Goal: Task Accomplishment & Management: Manage account settings

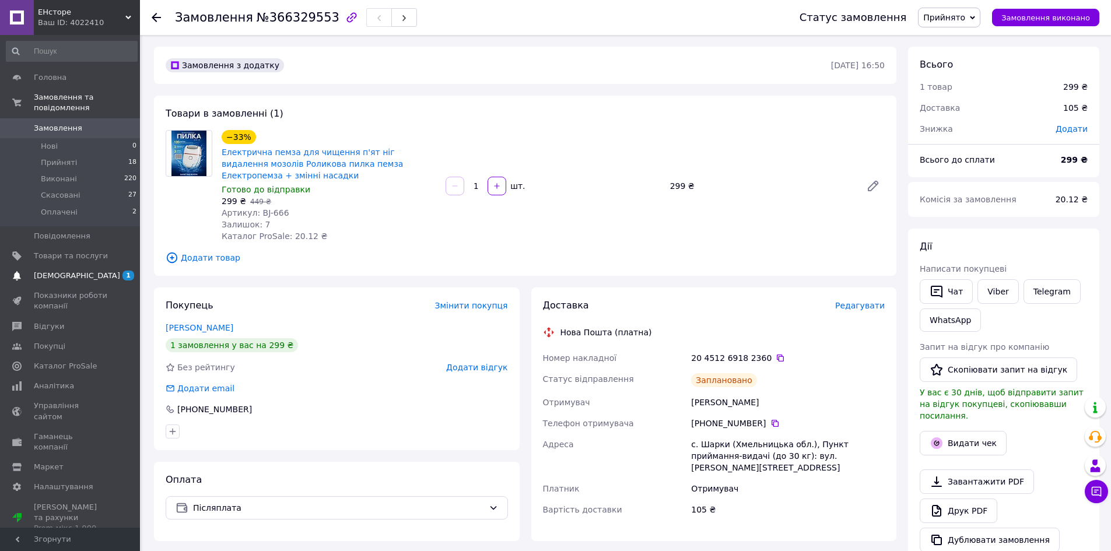
click at [111, 271] on span "1 0" at bounding box center [124, 276] width 32 height 11
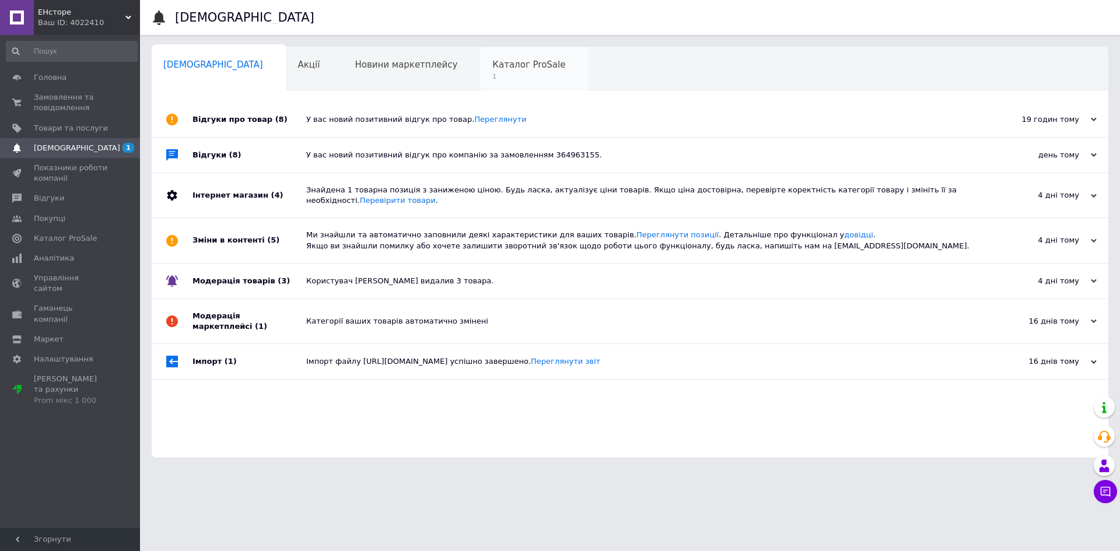
click at [492, 64] on span "Каталог ProSale" at bounding box center [528, 65] width 73 height 11
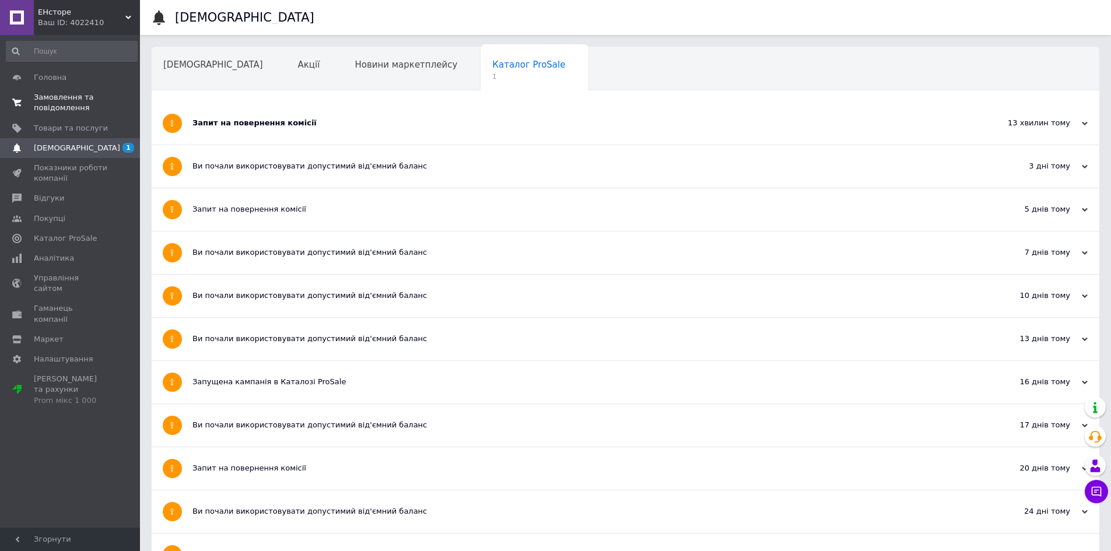
click at [50, 103] on span "Замовлення та повідомлення" at bounding box center [71, 102] width 74 height 21
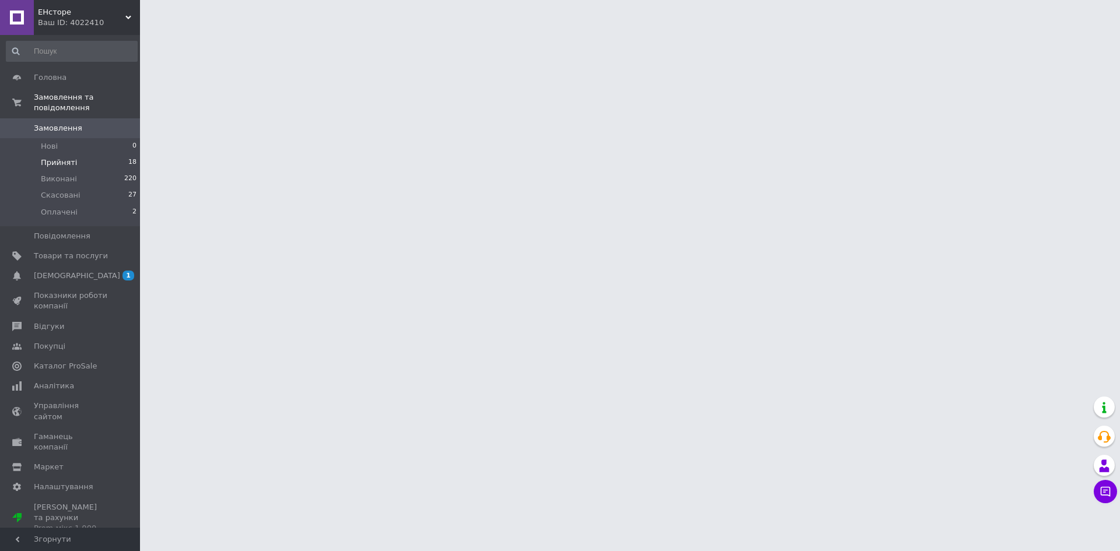
click at [65, 158] on span "Прийняті" at bounding box center [59, 163] width 36 height 11
click at [67, 190] on span "Скасовані" at bounding box center [61, 195] width 40 height 11
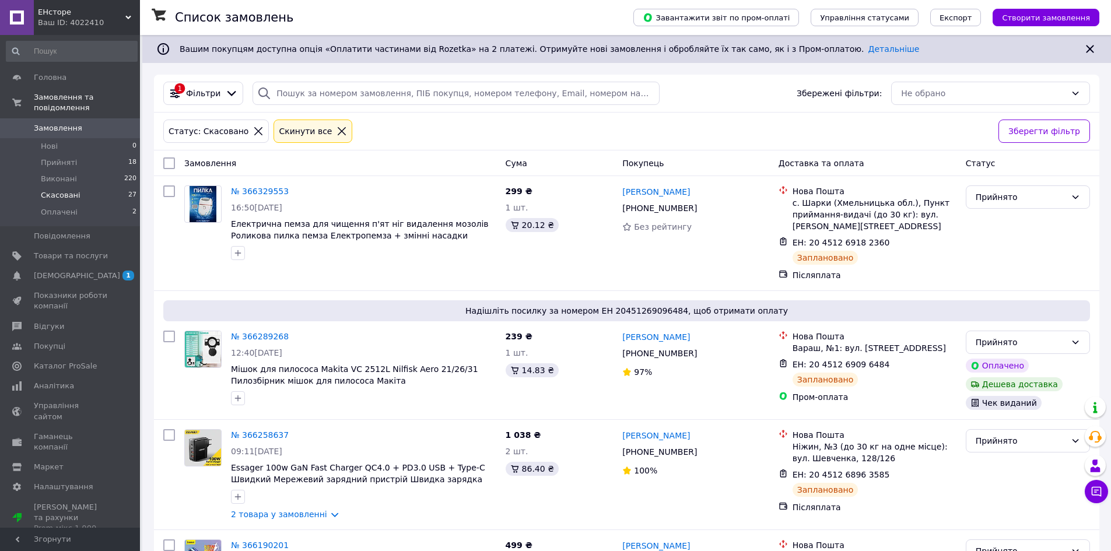
click at [69, 190] on span "Скасовані" at bounding box center [61, 195] width 40 height 11
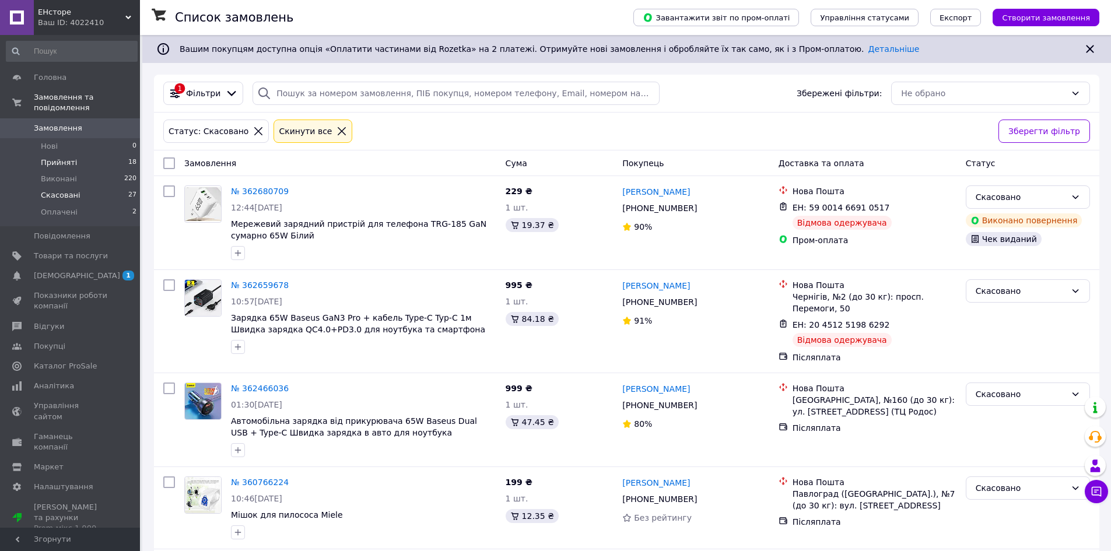
click at [65, 158] on span "Прийняті" at bounding box center [59, 163] width 36 height 11
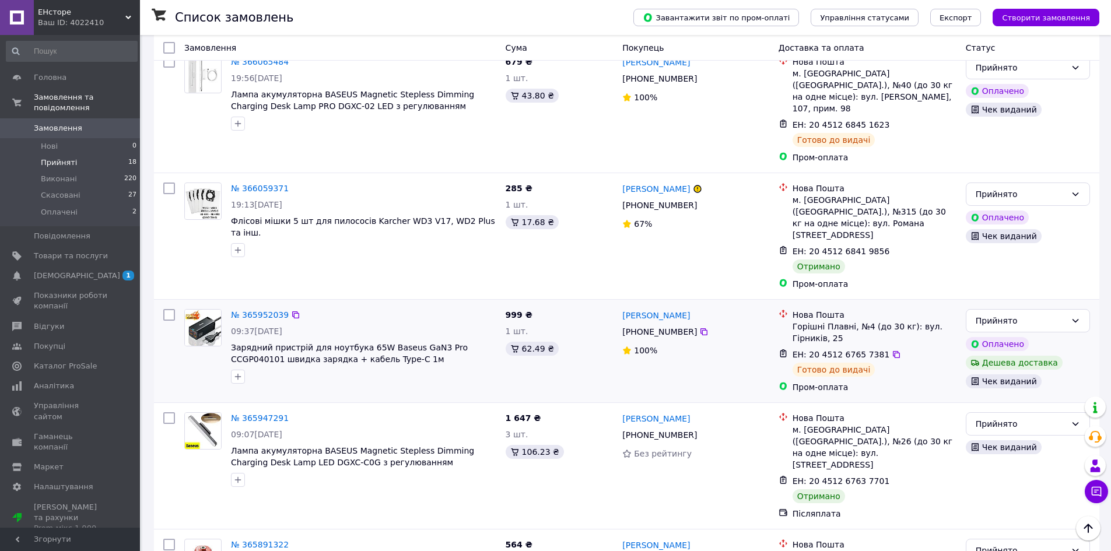
scroll to position [1458, 0]
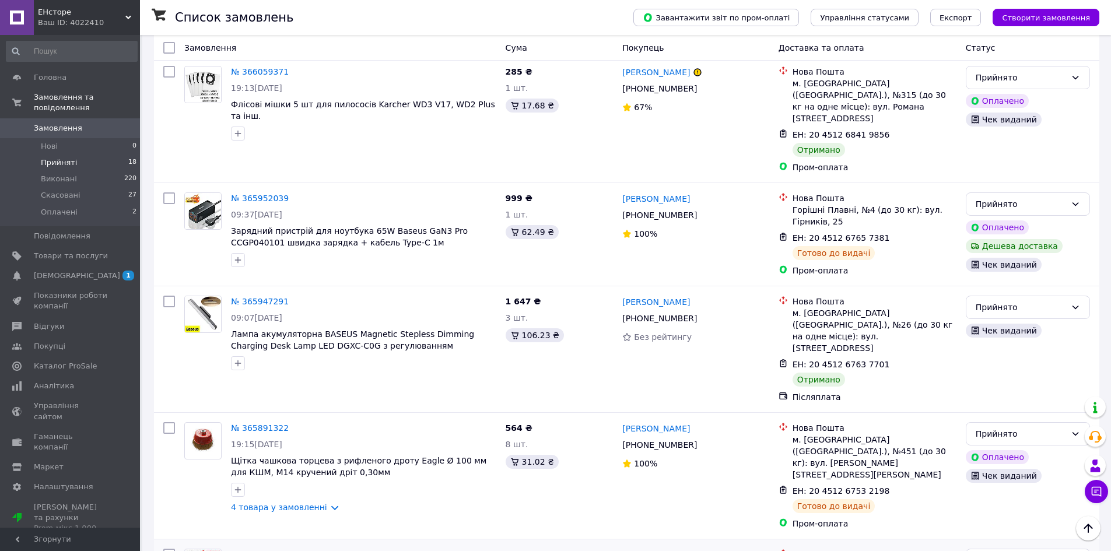
click at [268, 550] on link "№ 365891247" at bounding box center [260, 554] width 58 height 9
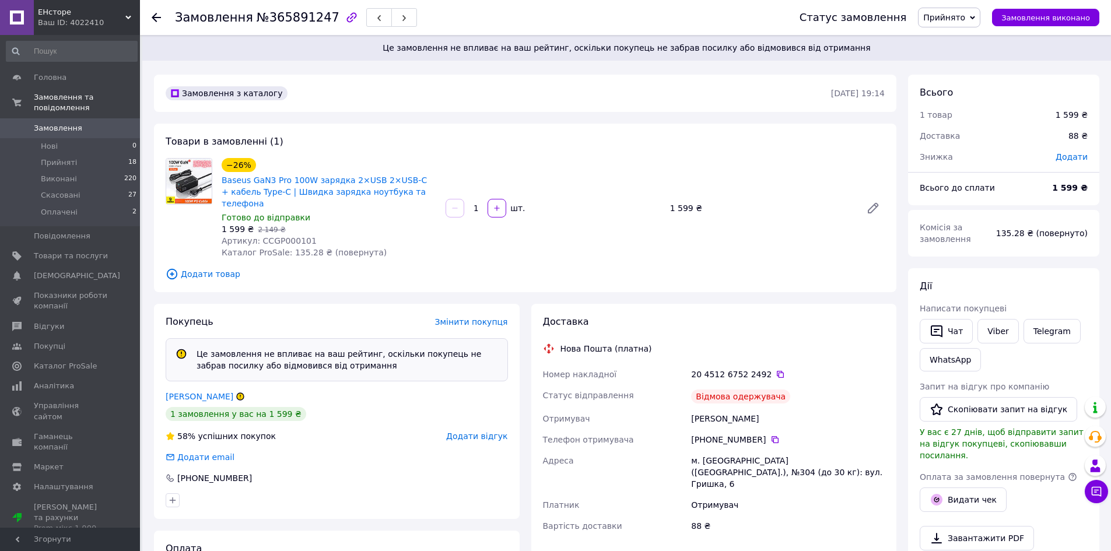
click at [981, 15] on span "Прийнято" at bounding box center [949, 18] width 62 height 20
click at [972, 57] on li "Скасовано" at bounding box center [949, 59] width 61 height 18
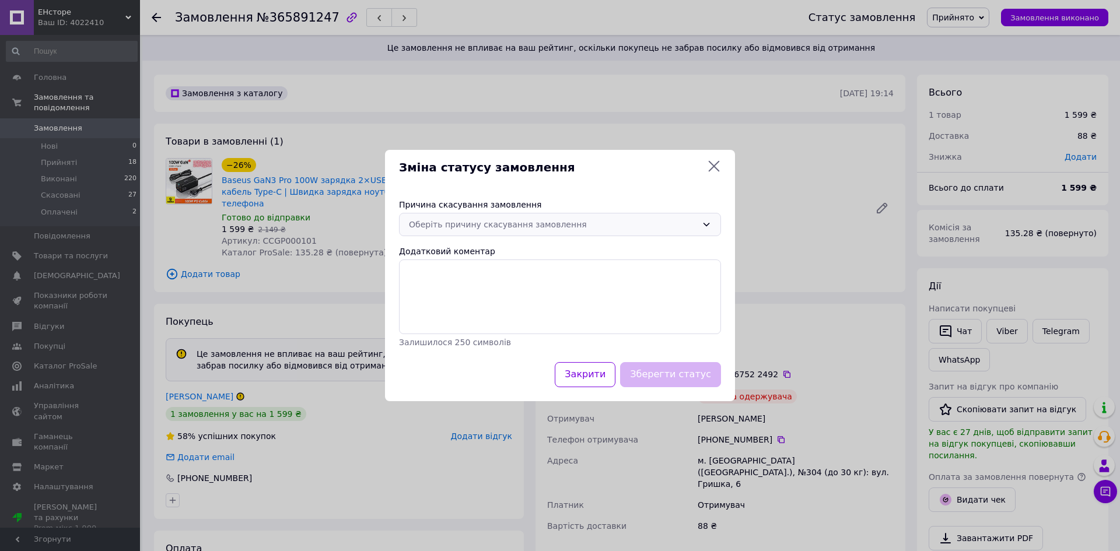
click at [519, 225] on div "Оберіть причину скасування замовлення" at bounding box center [553, 224] width 288 height 13
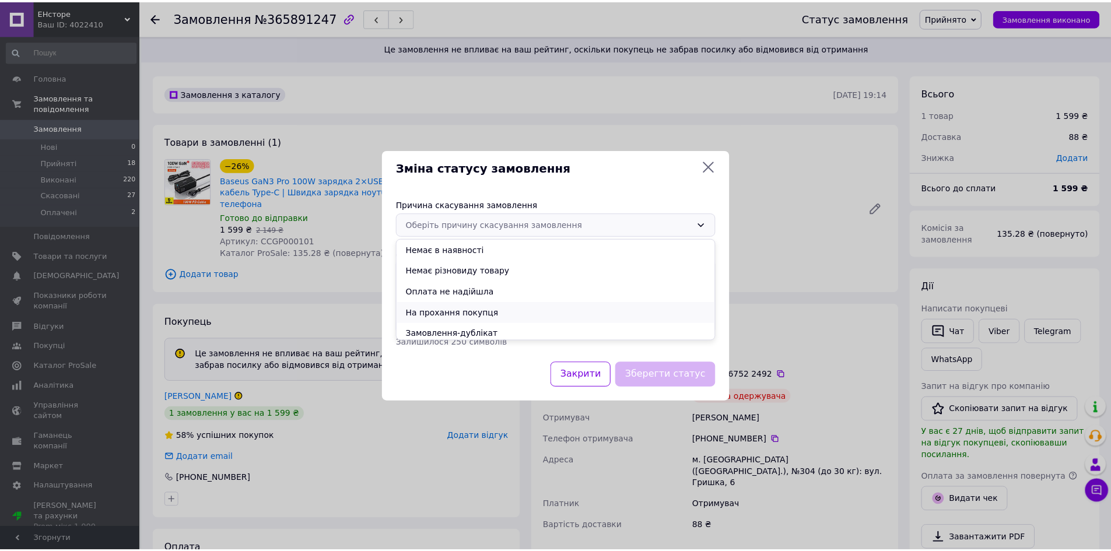
scroll to position [46, 0]
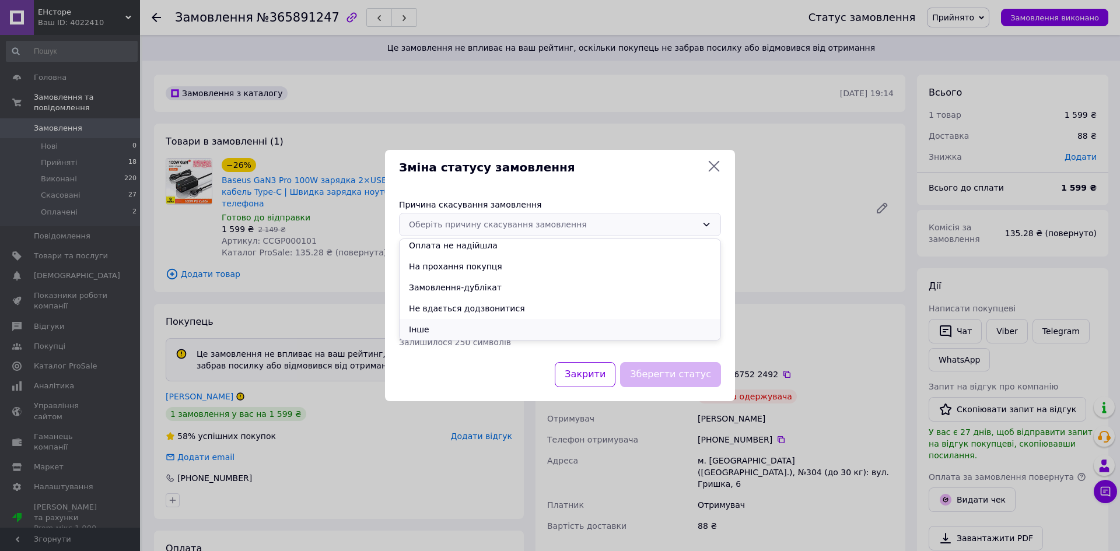
click at [474, 333] on li "Інше" at bounding box center [560, 329] width 321 height 21
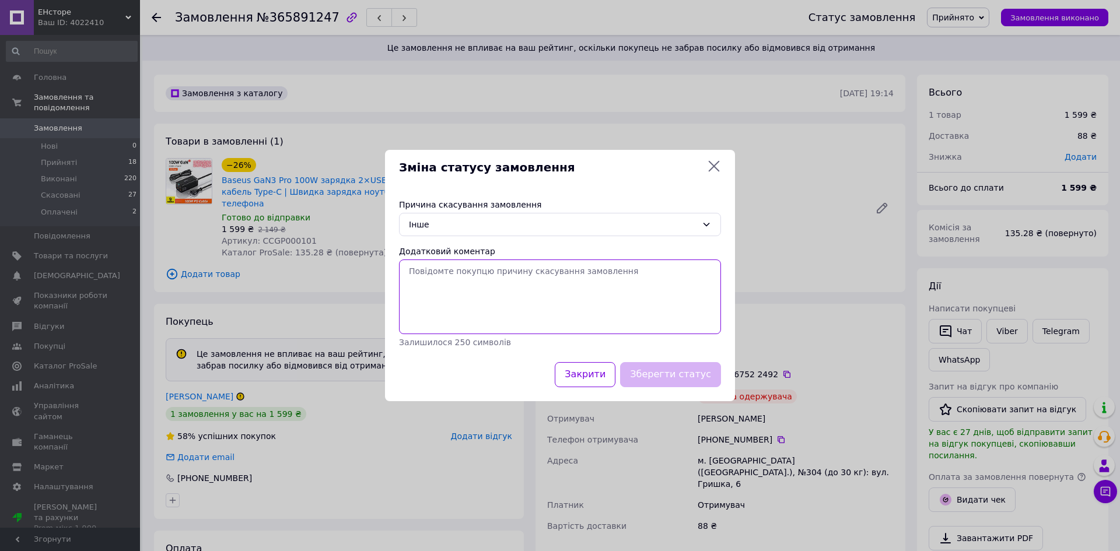
click at [462, 283] on textarea "Додатковий коментар" at bounding box center [560, 297] width 322 height 75
click at [445, 279] on textarea "Додатковий коментар" at bounding box center [560, 297] width 322 height 75
type textarea "Кієнт відмовився"
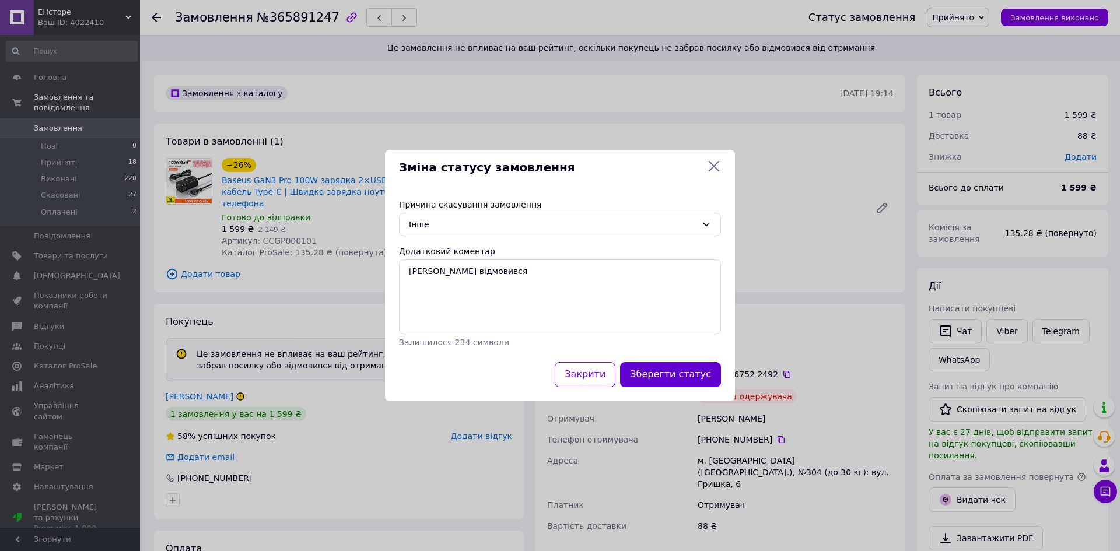
click at [679, 380] on button "Зберегти статус" at bounding box center [670, 374] width 101 height 25
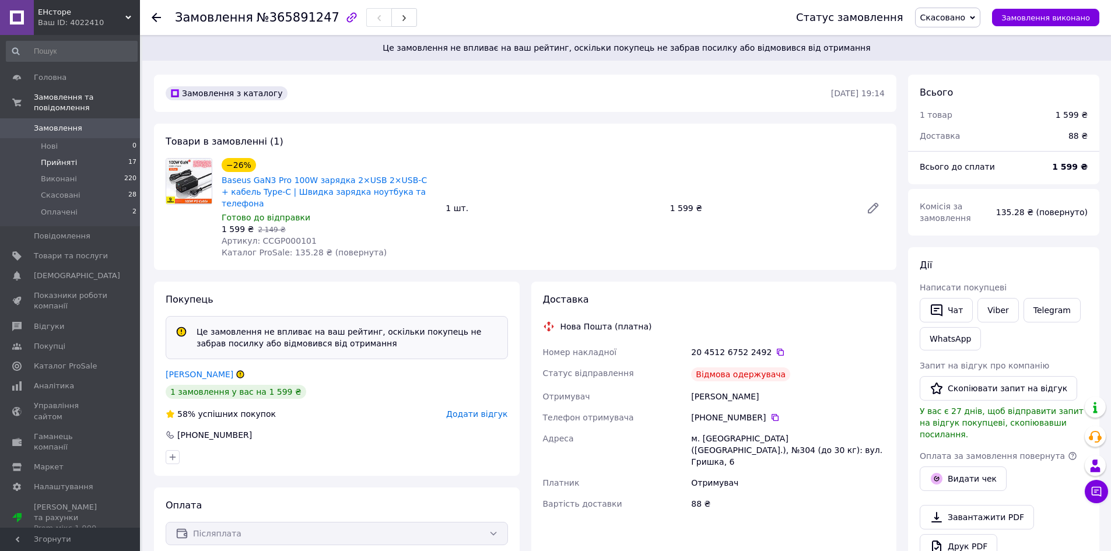
click at [76, 155] on li "Прийняті 17" at bounding box center [72, 163] width 144 height 16
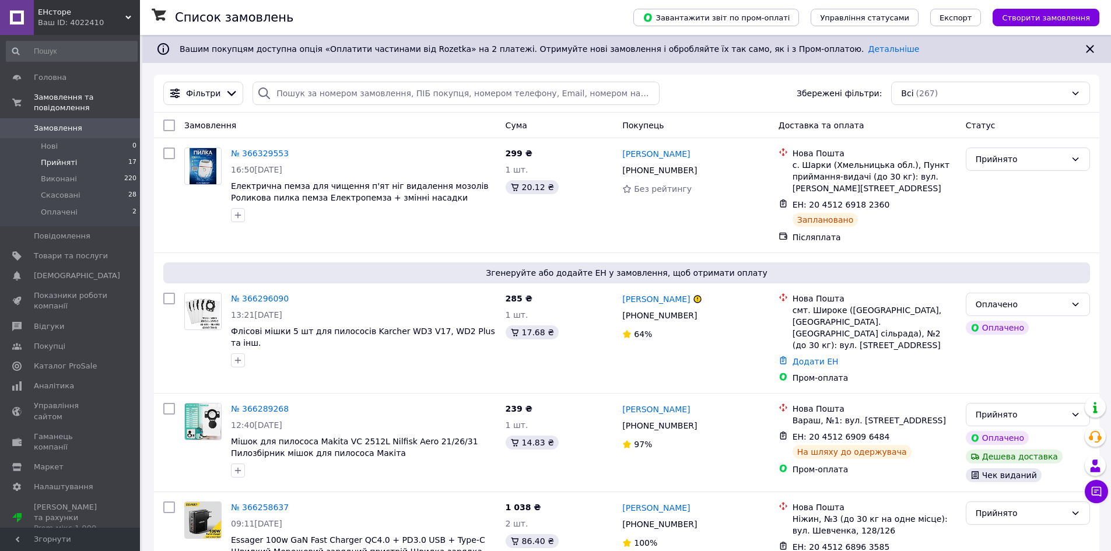
click at [70, 158] on span "Прийняті" at bounding box center [59, 163] width 36 height 11
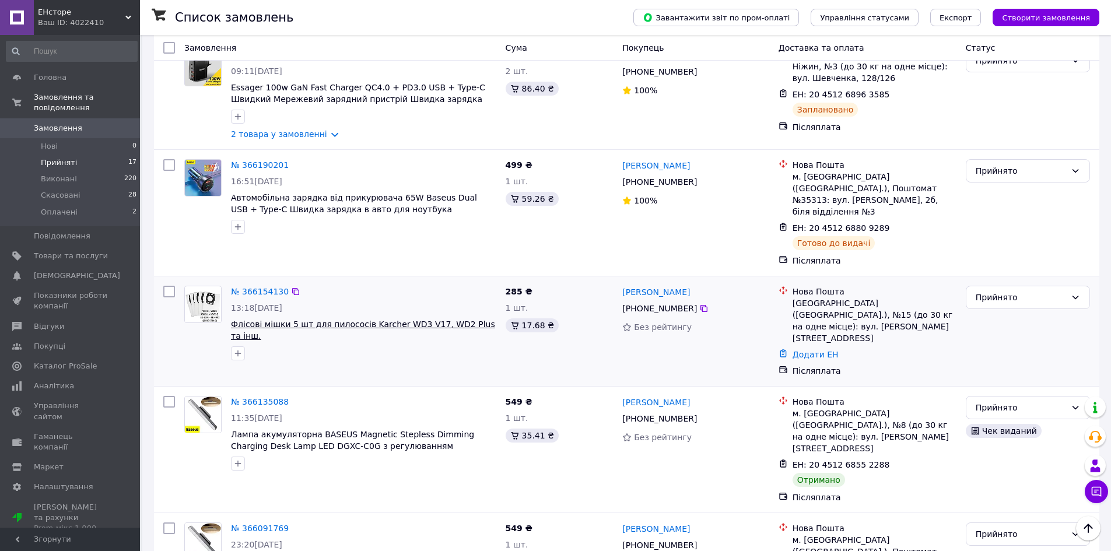
scroll to position [408, 0]
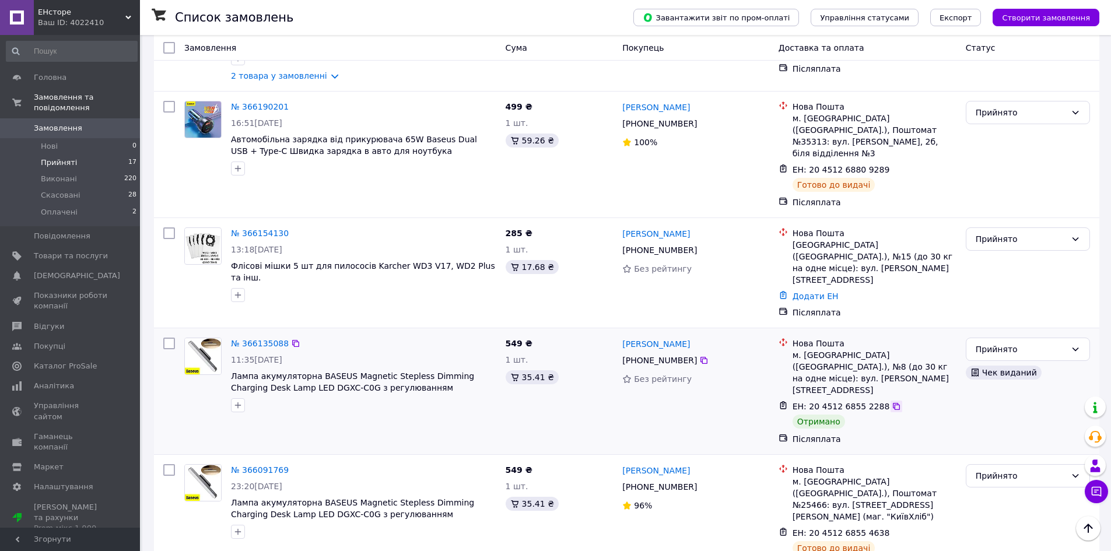
click at [892, 402] on icon at bounding box center [896, 406] width 9 height 9
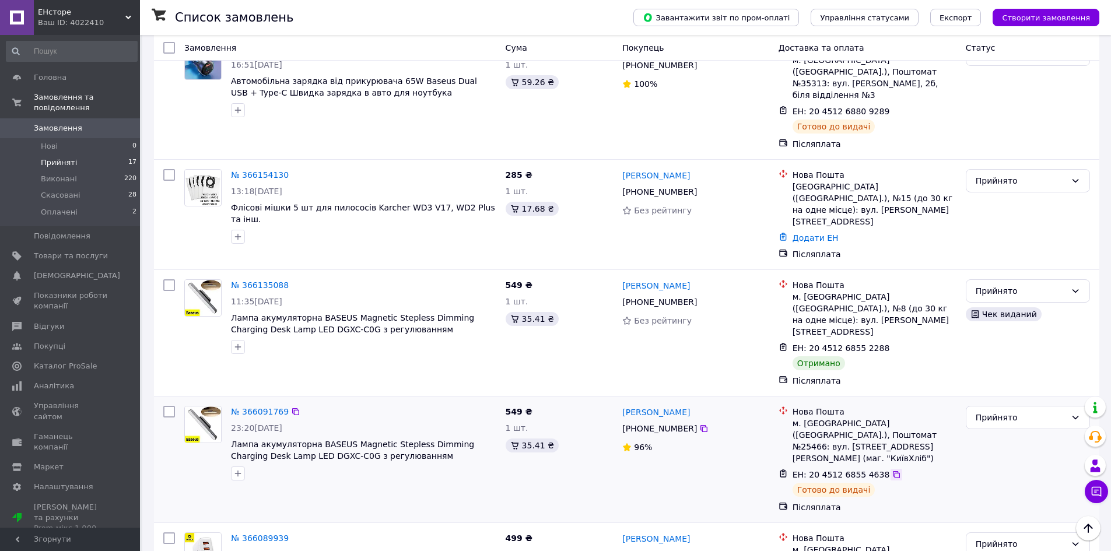
click at [892, 470] on icon at bounding box center [896, 474] width 9 height 9
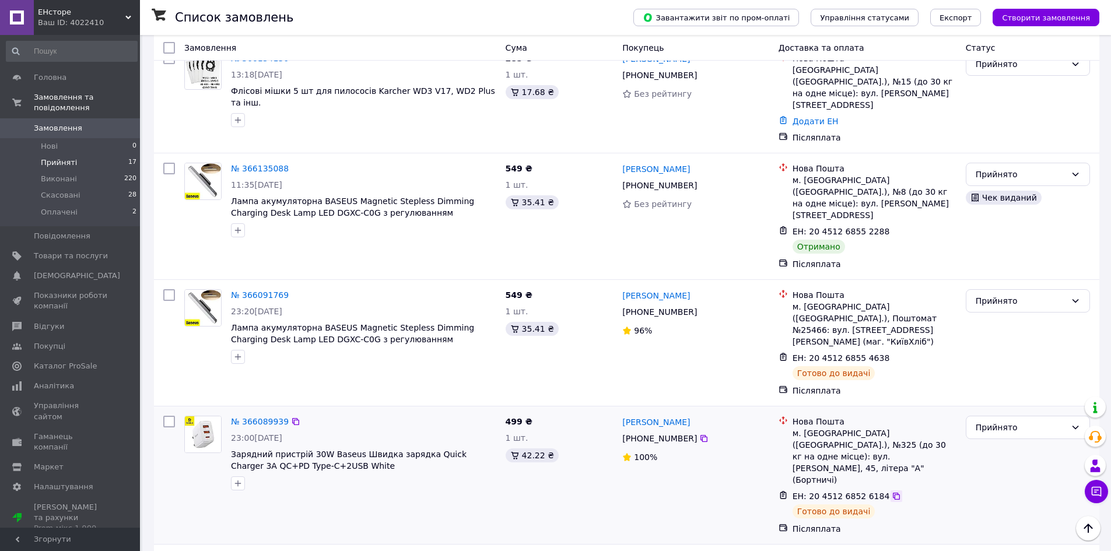
click at [892, 492] on icon at bounding box center [896, 496] width 9 height 9
click at [1076, 170] on icon at bounding box center [1075, 174] width 9 height 9
click at [1023, 162] on li "Виконано" at bounding box center [1028, 165] width 123 height 21
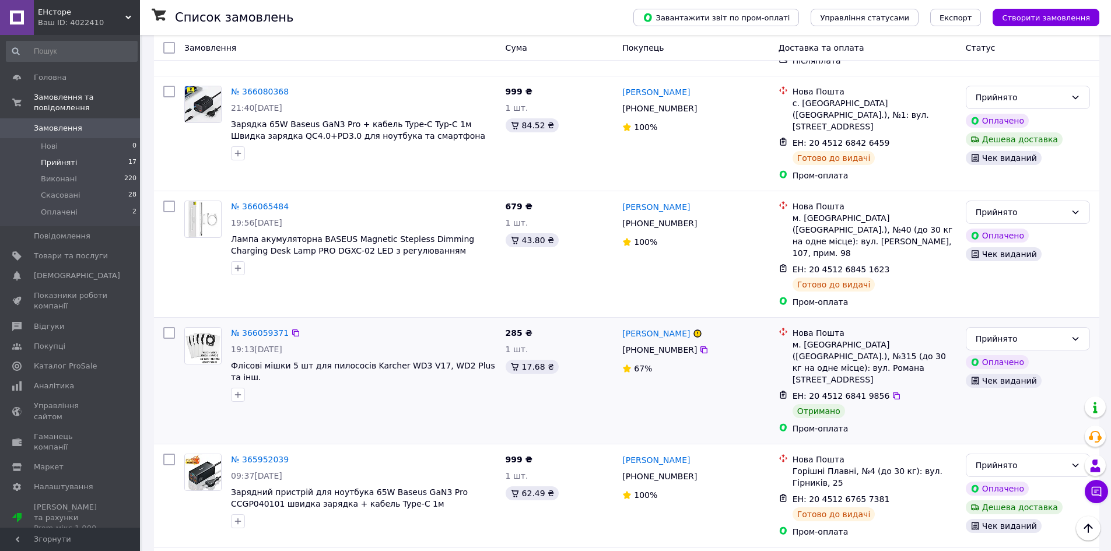
scroll to position [1283, 0]
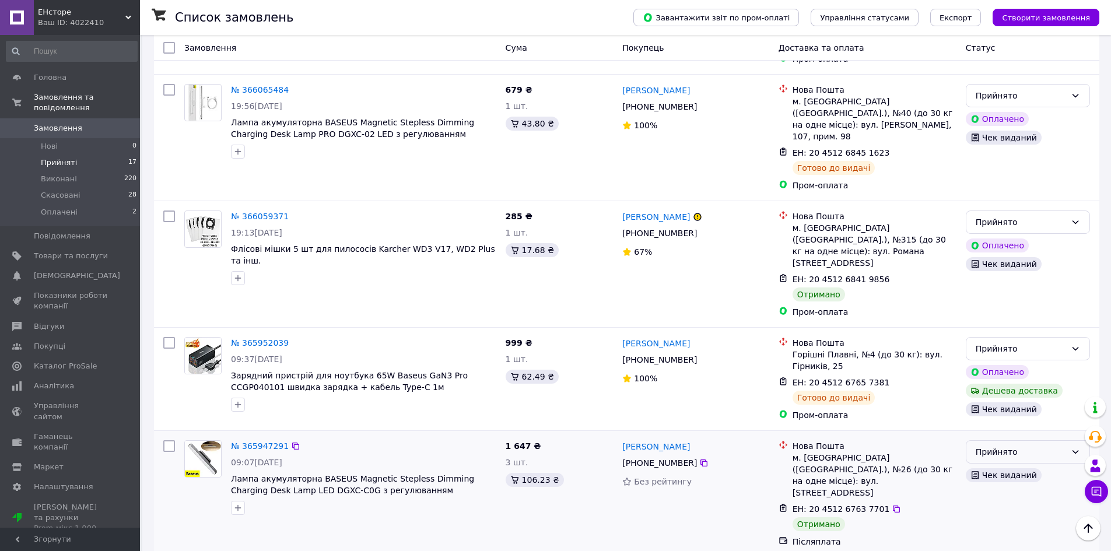
click at [1075, 450] on icon at bounding box center [1076, 452] width 6 height 4
click at [1037, 327] on li "Виконано" at bounding box center [1028, 326] width 123 height 21
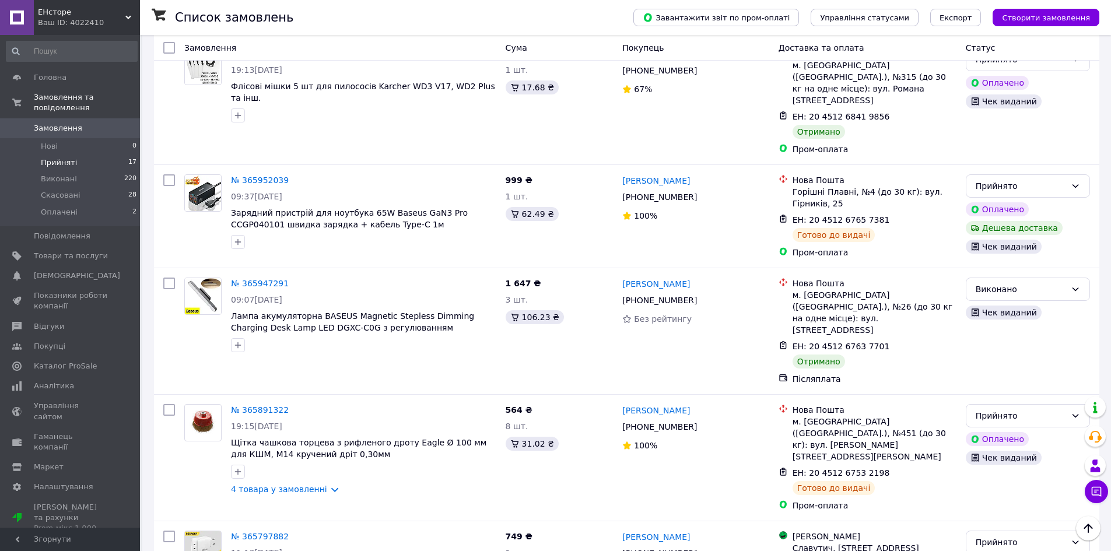
click at [1040, 474] on li "Виконано" at bounding box center [1028, 471] width 123 height 21
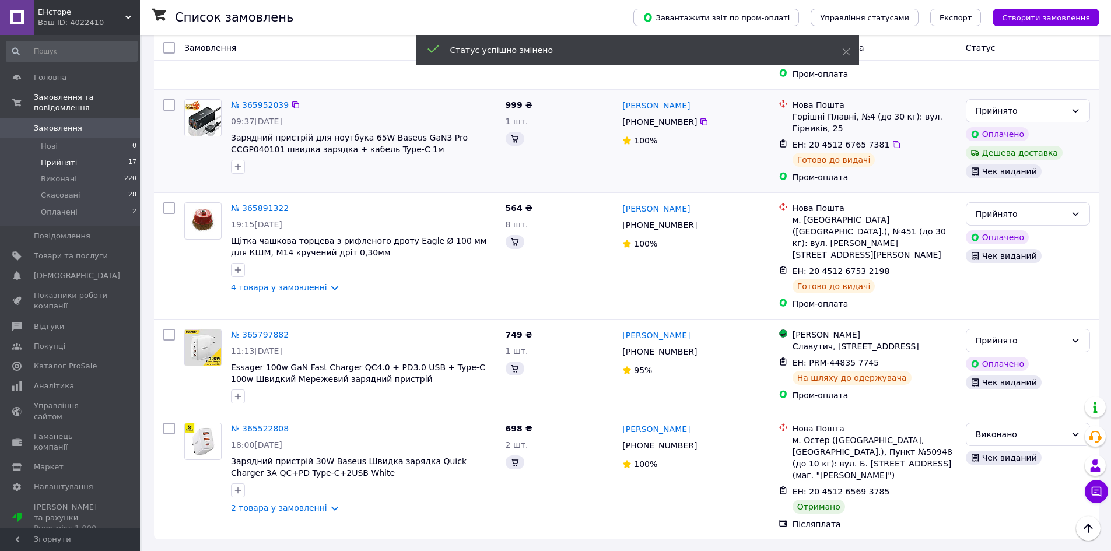
scroll to position [1240, 0]
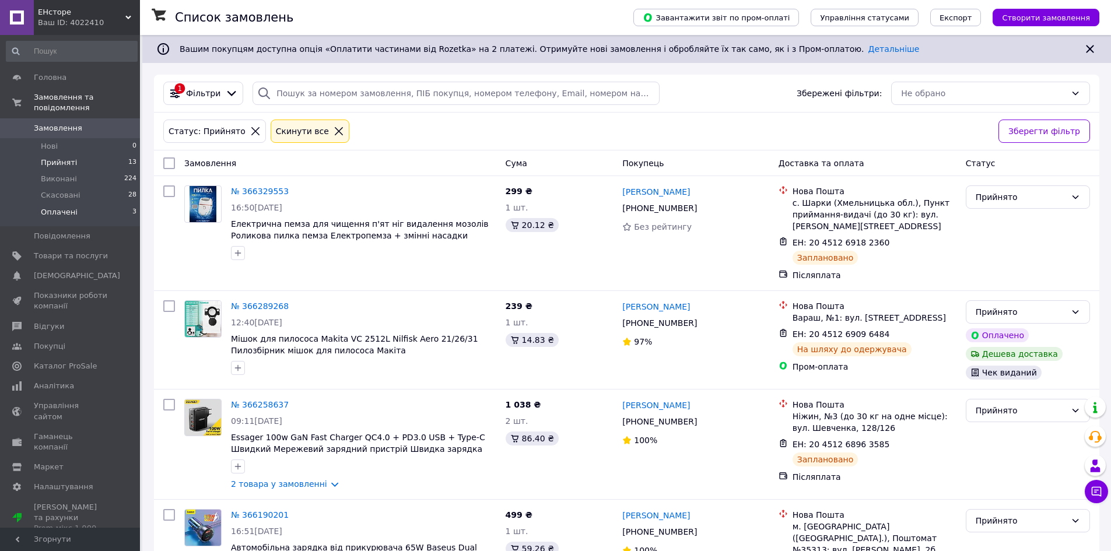
click at [114, 204] on li "Оплачені 3" at bounding box center [72, 215] width 144 height 22
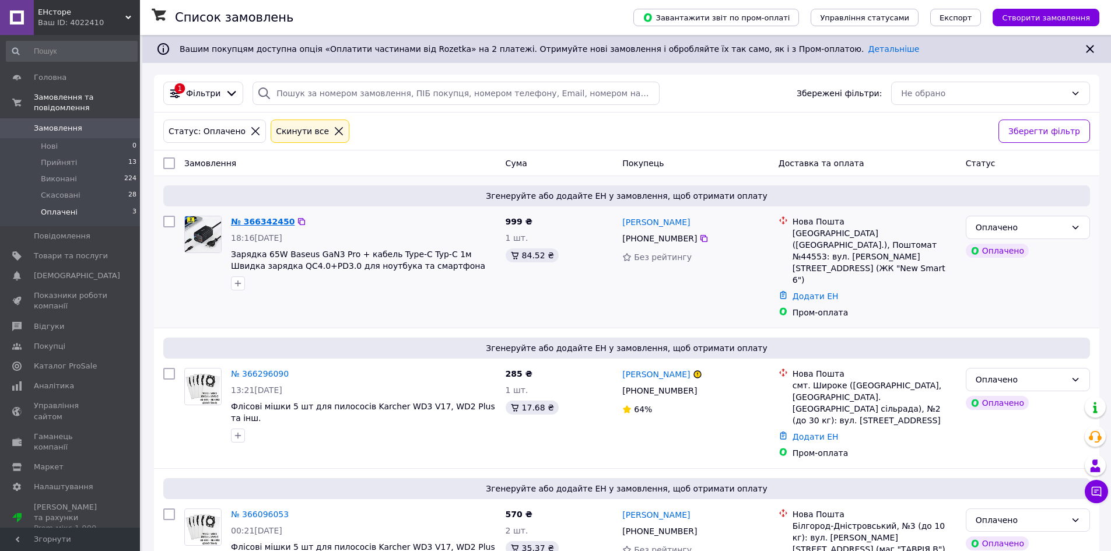
click at [269, 221] on link "№ 366342450" at bounding box center [263, 221] width 64 height 9
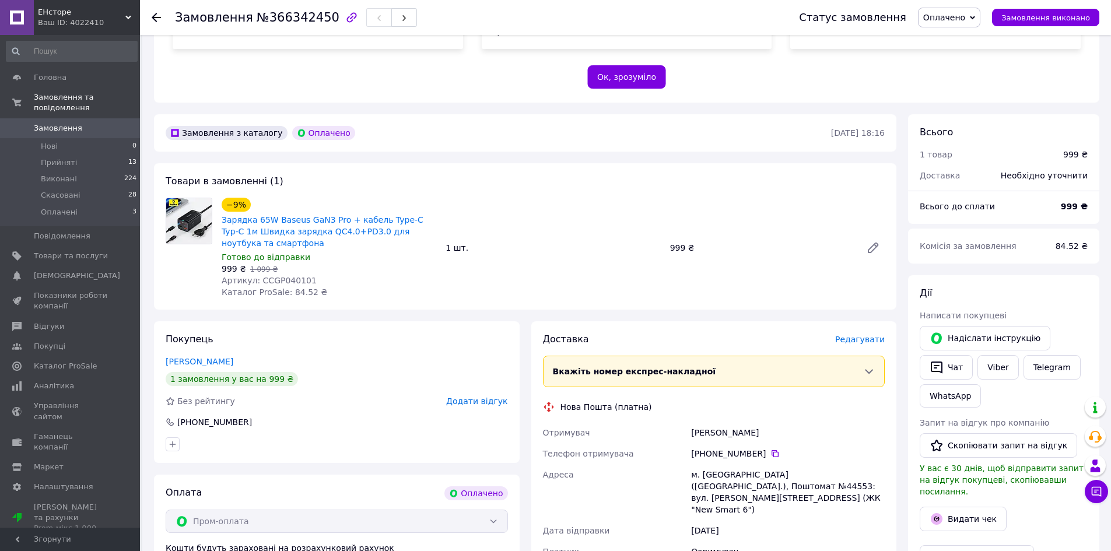
scroll to position [350, 0]
